Goal: Task Accomplishment & Management: Manage account settings

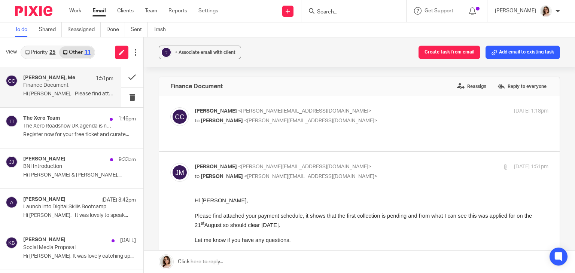
scroll to position [439, 0]
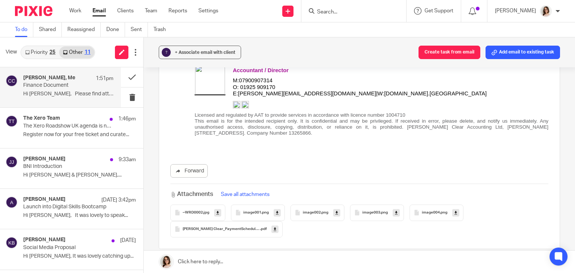
click at [97, 10] on link "Email" at bounding box center [98, 10] width 13 height 7
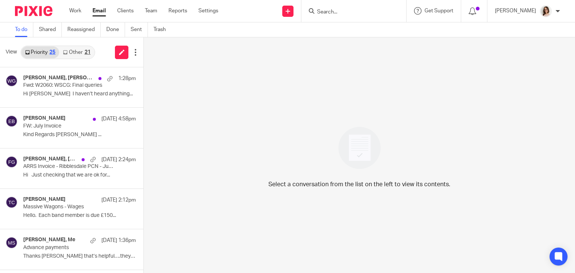
click at [79, 52] on link "Other 21" at bounding box center [76, 52] width 35 height 12
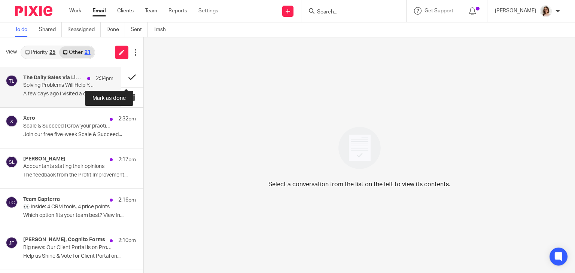
click at [122, 77] on button at bounding box center [132, 77] width 22 height 20
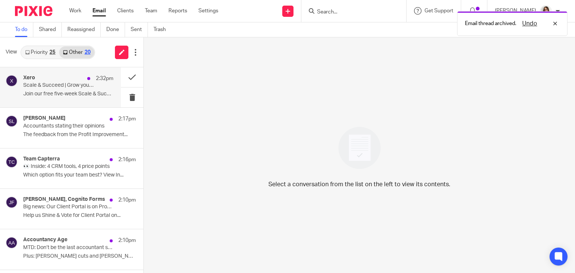
click at [53, 84] on p "Scale & Succeed | Grow your practice with Xero" at bounding box center [59, 85] width 72 height 6
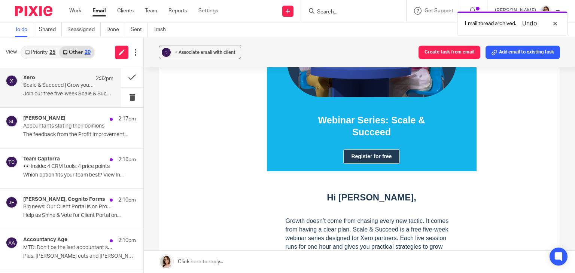
scroll to position [149, 0]
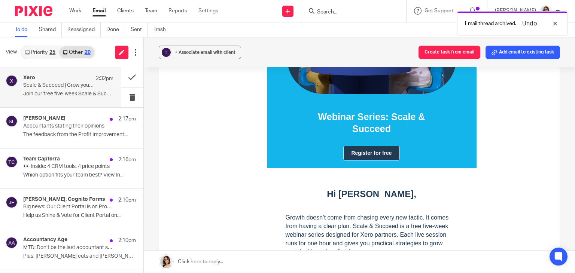
click at [367, 149] on link "Register for free" at bounding box center [371, 153] width 56 height 15
click at [100, 12] on link "Email" at bounding box center [98, 10] width 13 height 7
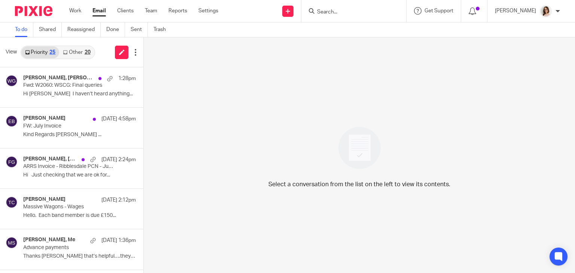
click at [66, 52] on icon at bounding box center [65, 52] width 4 height 4
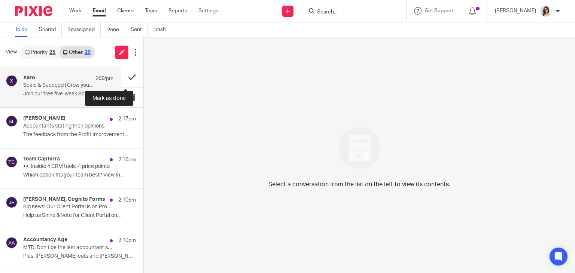
click at [125, 78] on button at bounding box center [132, 77] width 22 height 20
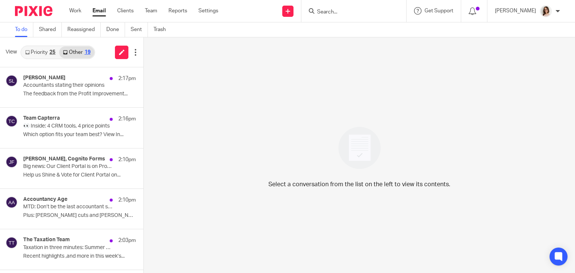
click at [96, 12] on link "Email" at bounding box center [98, 10] width 13 height 7
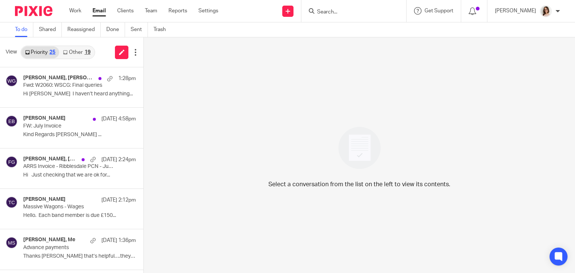
click at [68, 50] on link "Other 19" at bounding box center [76, 52] width 35 height 12
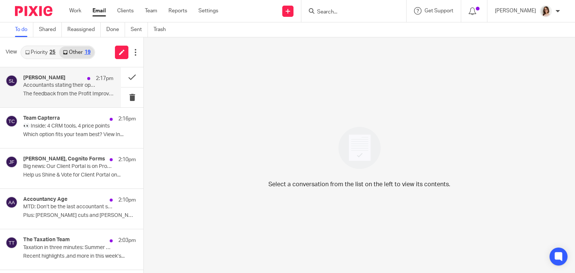
click at [95, 83] on div "[PERSON_NAME] 2:17pm Accountants stating their opinions The feedback from the P…" at bounding box center [68, 87] width 90 height 25
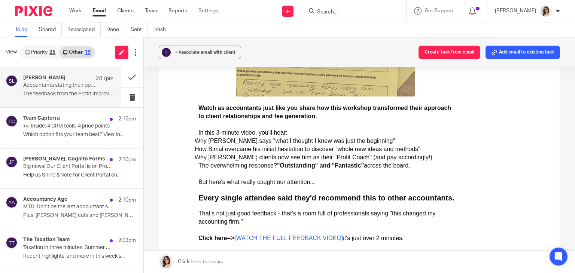
scroll to position [235, 0]
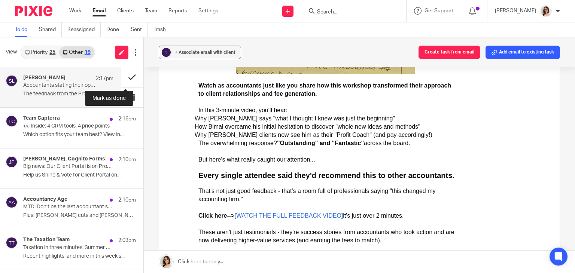
click at [124, 76] on button at bounding box center [132, 77] width 22 height 20
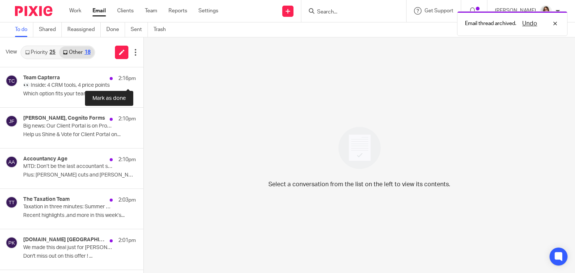
click at [143, 76] on button at bounding box center [146, 77] width 6 height 20
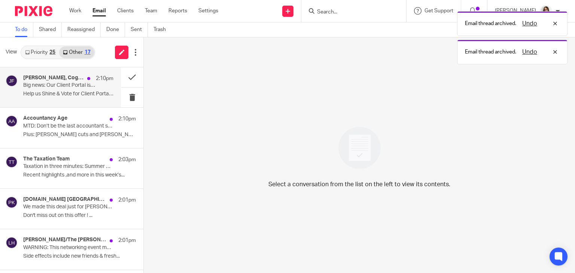
click at [77, 90] on div "Jennifer, Cognito Forms 2:10pm Big news: Our Client Portal is on Product Hunt t…" at bounding box center [68, 87] width 90 height 25
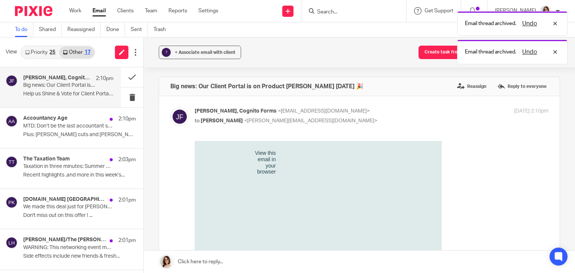
scroll to position [0, 0]
click at [205, 55] on div "+ Associate email with client" at bounding box center [205, 52] width 61 height 7
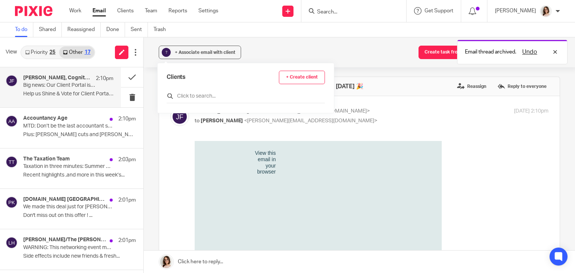
click at [203, 95] on input "text" at bounding box center [245, 95] width 158 height 7
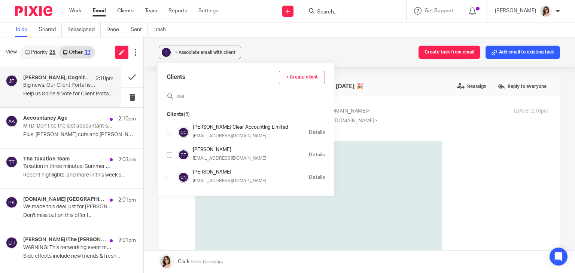
type input "car"
click at [169, 177] on input "checkbox" at bounding box center [169, 178] width 6 height 6
checkbox input "true"
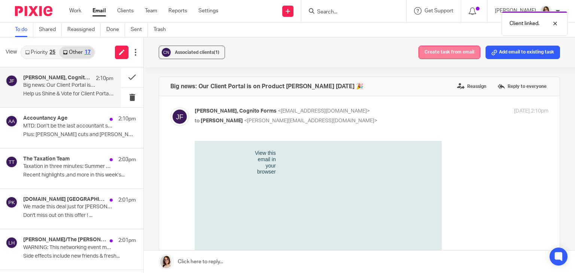
click at [440, 53] on button "Create task from email" at bounding box center [449, 52] width 62 height 13
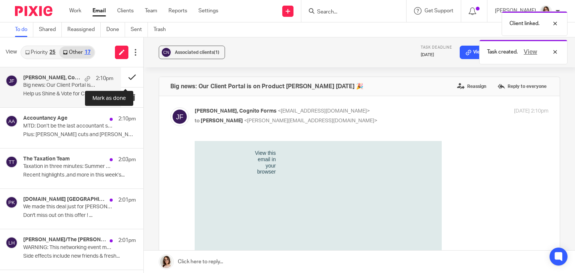
click at [124, 78] on button at bounding box center [132, 77] width 22 height 20
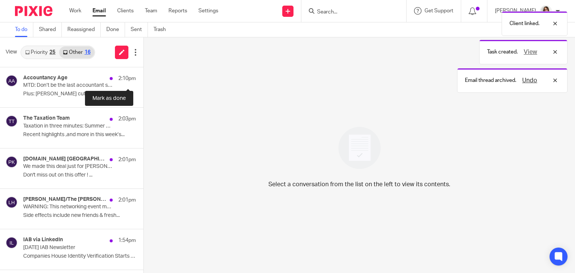
click at [143, 78] on button at bounding box center [146, 77] width 6 height 20
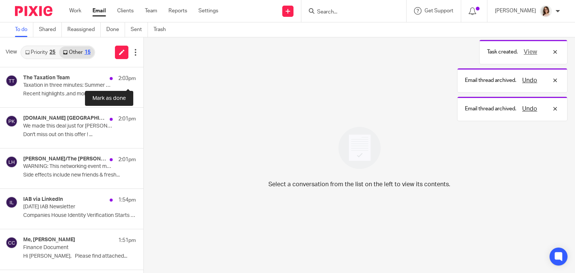
click at [143, 78] on button at bounding box center [146, 77] width 6 height 20
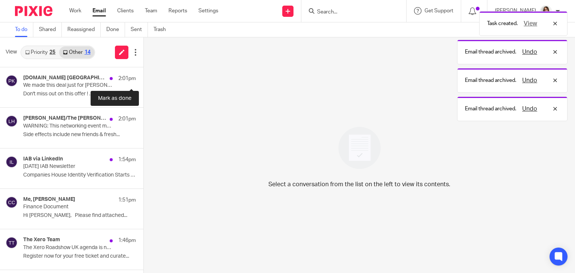
click at [143, 78] on button at bounding box center [146, 77] width 6 height 20
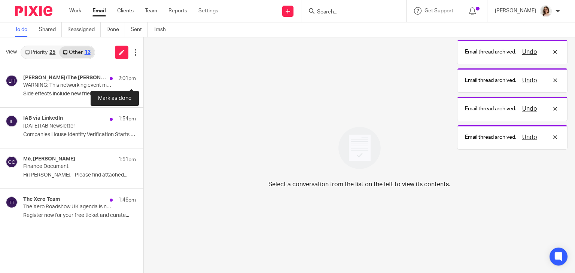
click at [143, 78] on button at bounding box center [146, 77] width 6 height 20
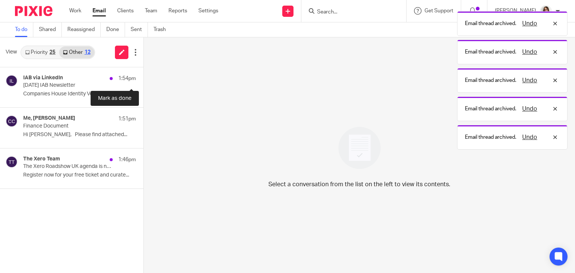
click at [143, 78] on button at bounding box center [146, 77] width 6 height 20
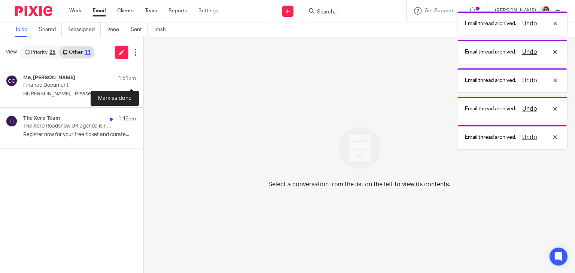
click at [143, 78] on button at bounding box center [146, 77] width 6 height 20
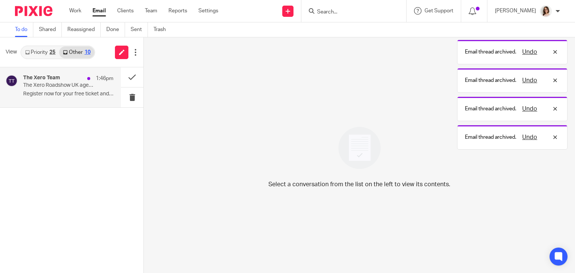
click at [66, 92] on p "Register now for your free ticket and curate..." at bounding box center [68, 94] width 90 height 6
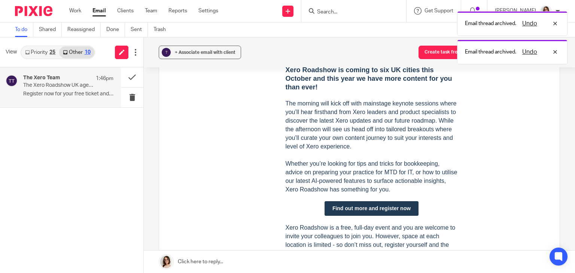
scroll to position [249, 0]
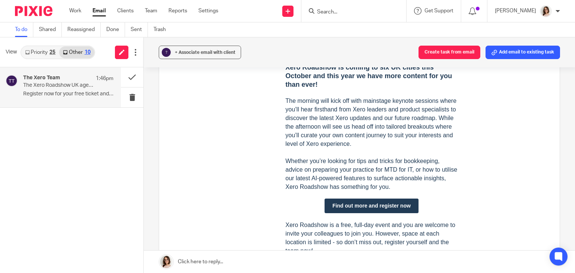
click at [358, 208] on link "Find out more and register now" at bounding box center [371, 206] width 94 height 15
click at [127, 77] on button at bounding box center [132, 77] width 22 height 20
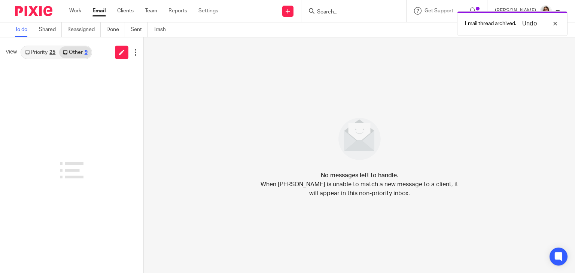
click at [98, 11] on link "Email" at bounding box center [98, 10] width 13 height 7
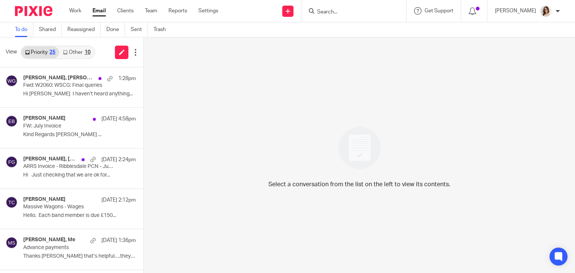
click at [76, 52] on link "Other 10" at bounding box center [76, 52] width 35 height 12
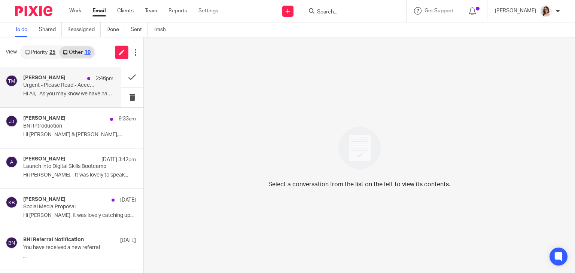
click at [81, 96] on p "Hi All, As you may know we have had..." at bounding box center [68, 94] width 90 height 6
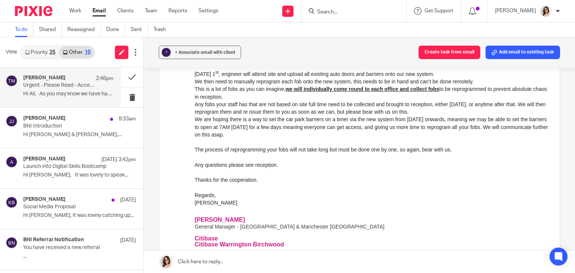
scroll to position [163, 0]
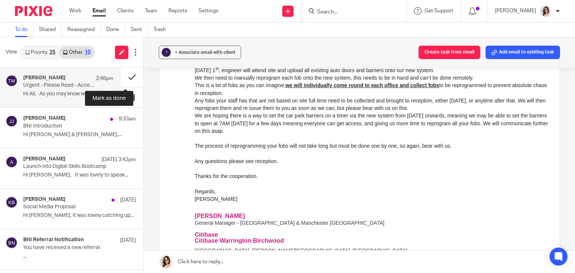
click at [124, 75] on button at bounding box center [132, 77] width 22 height 20
